Goal: Information Seeking & Learning: Understand process/instructions

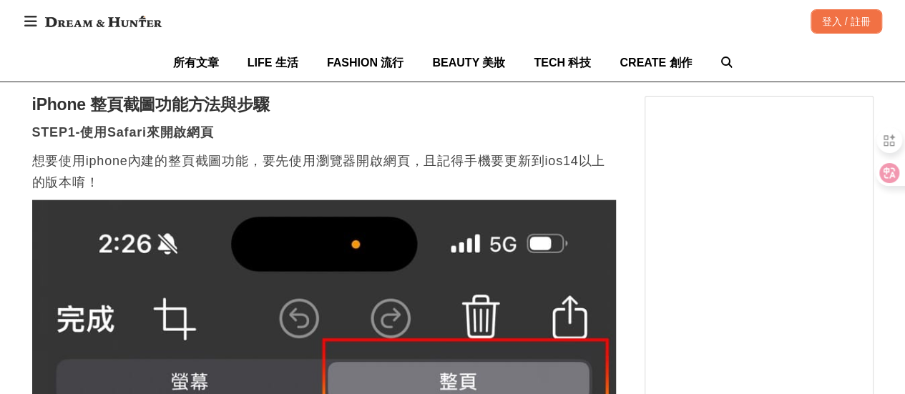
scroll to position [1575, 0]
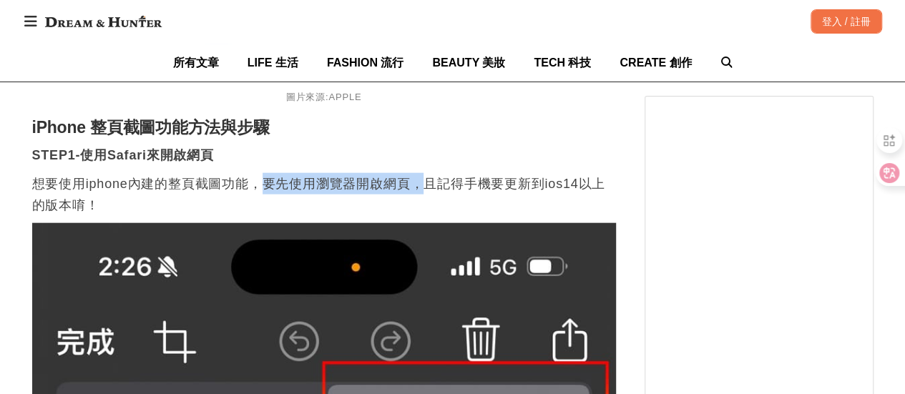
drag, startPoint x: 266, startPoint y: 185, endPoint x: 426, endPoint y: 184, distance: 159.6
click at [426, 184] on p "想要使用iphone內建的整頁截圖功能，要先使用瀏覽器開啟網頁，且記得手機要更新到ios14以上的版本唷！" at bounding box center [324, 194] width 584 height 43
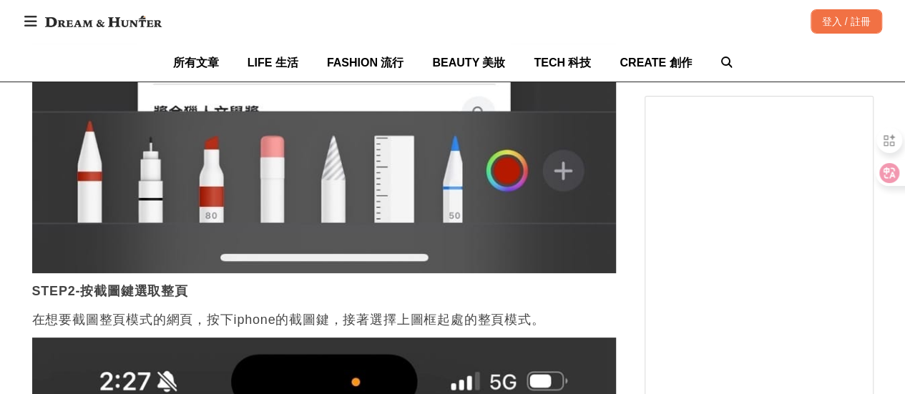
scroll to position [2863, 0]
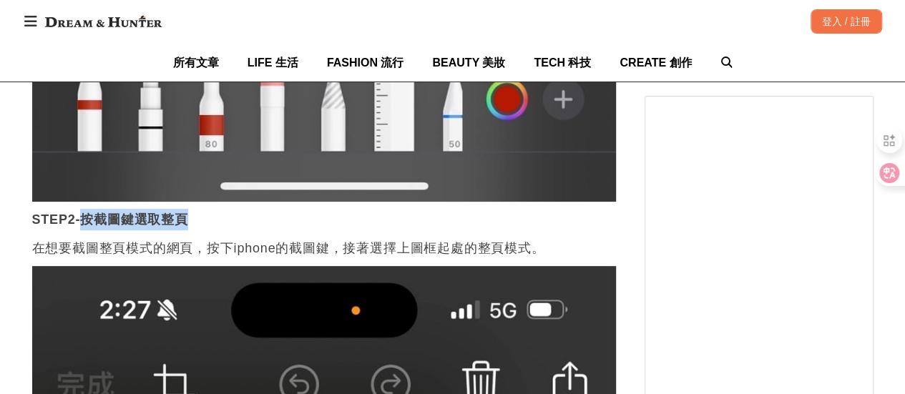
drag, startPoint x: 87, startPoint y: 217, endPoint x: 193, endPoint y: 217, distance: 106.6
click at [193, 217] on p "STEP2-按截圖鍵選取整頁" at bounding box center [324, 219] width 584 height 21
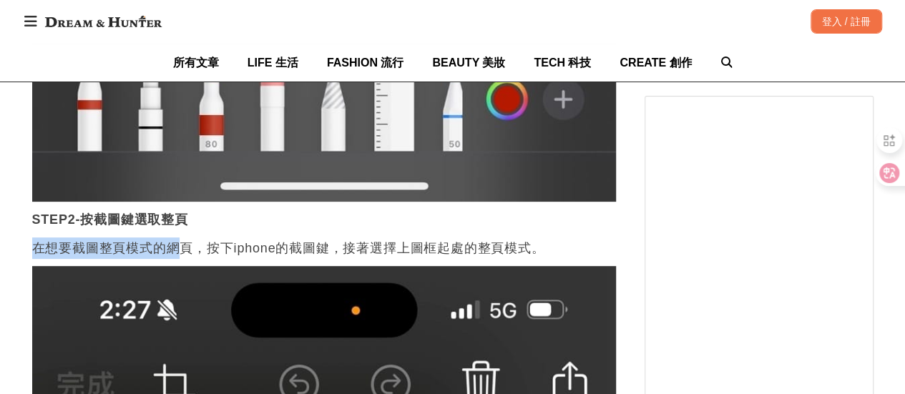
drag, startPoint x: 37, startPoint y: 248, endPoint x: 176, endPoint y: 246, distance: 139.6
click at [176, 246] on p "在想要截圖整頁模式的網頁，按下iphone的截圖鍵，接著選擇上圖框起處的整頁模式。" at bounding box center [324, 248] width 584 height 21
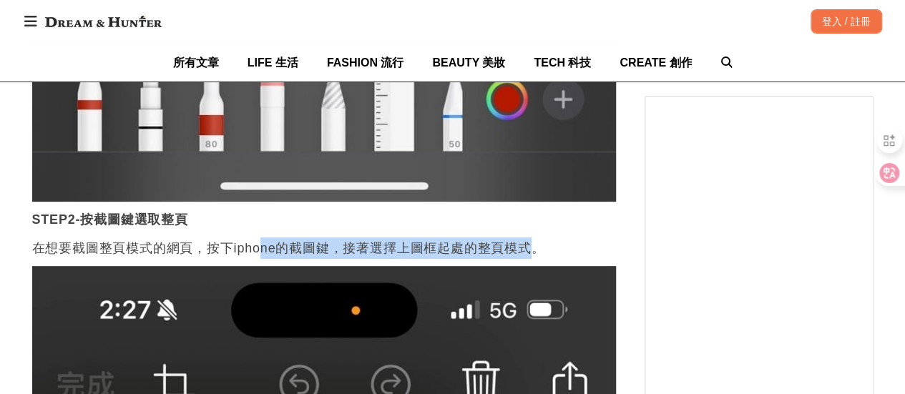
drag, startPoint x: 258, startPoint y: 248, endPoint x: 535, endPoint y: 244, distance: 276.3
click at [535, 244] on p "在想要截圖整頁模式的網頁，按下iphone的截圖鍵，接著選擇上圖框起處的整頁模式。" at bounding box center [324, 248] width 584 height 21
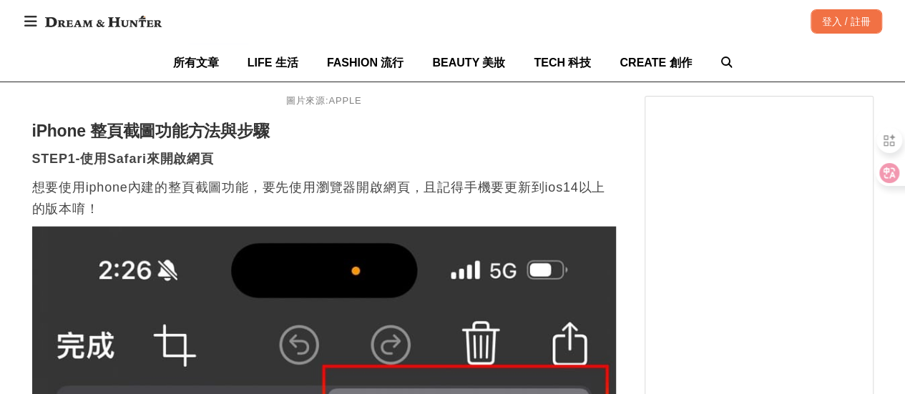
scroll to position [1503, 0]
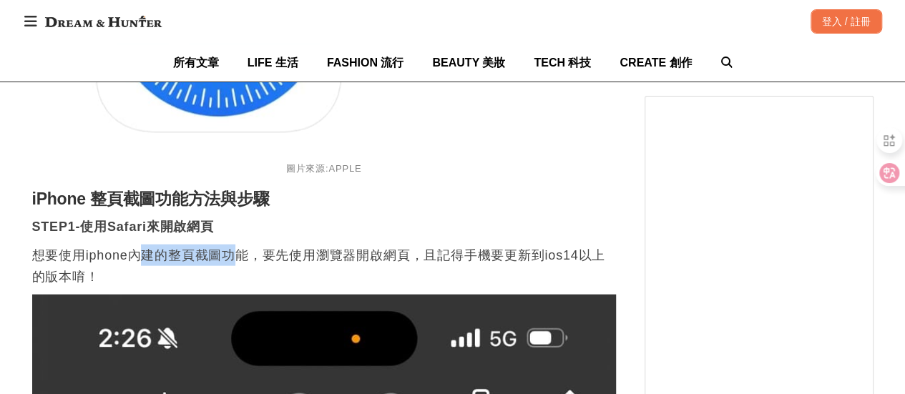
drag, startPoint x: 140, startPoint y: 257, endPoint x: 240, endPoint y: 256, distance: 100.9
click at [240, 256] on p "想要使用iphone內建的整頁截圖功能，要先使用瀏覽器開啟網頁，且記得手機要更新到ios14以上的版本唷！" at bounding box center [324, 266] width 584 height 43
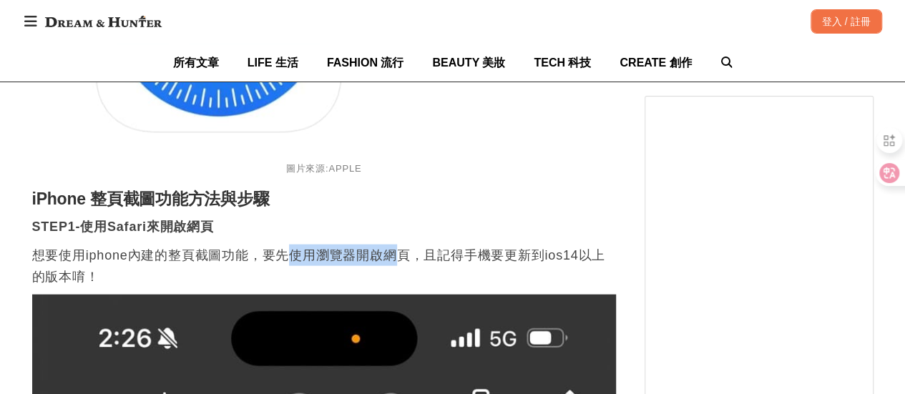
drag, startPoint x: 289, startPoint y: 256, endPoint x: 392, endPoint y: 255, distance: 103.1
click at [392, 255] on p "想要使用iphone內建的整頁截圖功能，要先使用瀏覽器開啟網頁，且記得手機要更新到ios14以上的版本唷！" at bounding box center [324, 266] width 584 height 43
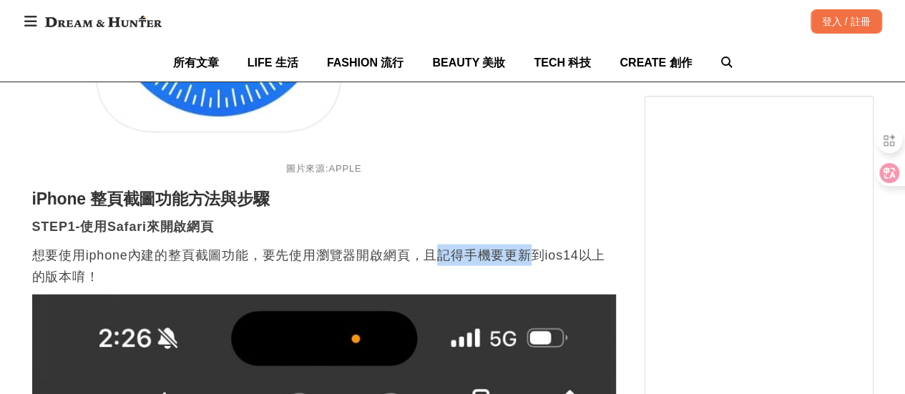
drag, startPoint x: 434, startPoint y: 256, endPoint x: 530, endPoint y: 256, distance: 95.9
click at [530, 256] on p "想要使用iphone內建的整頁截圖功能，要先使用瀏覽器開啟網頁，且記得手機要更新到ios14以上的版本唷！" at bounding box center [324, 266] width 584 height 43
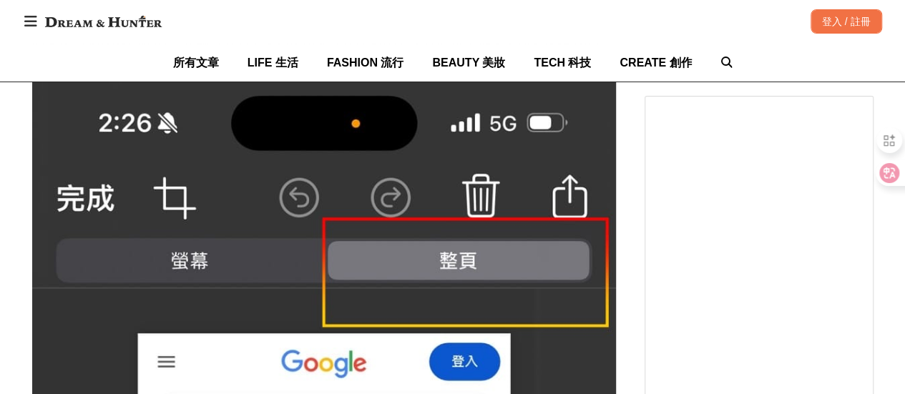
scroll to position [1718, 0]
